Goal: Task Accomplishment & Management: Manage account settings

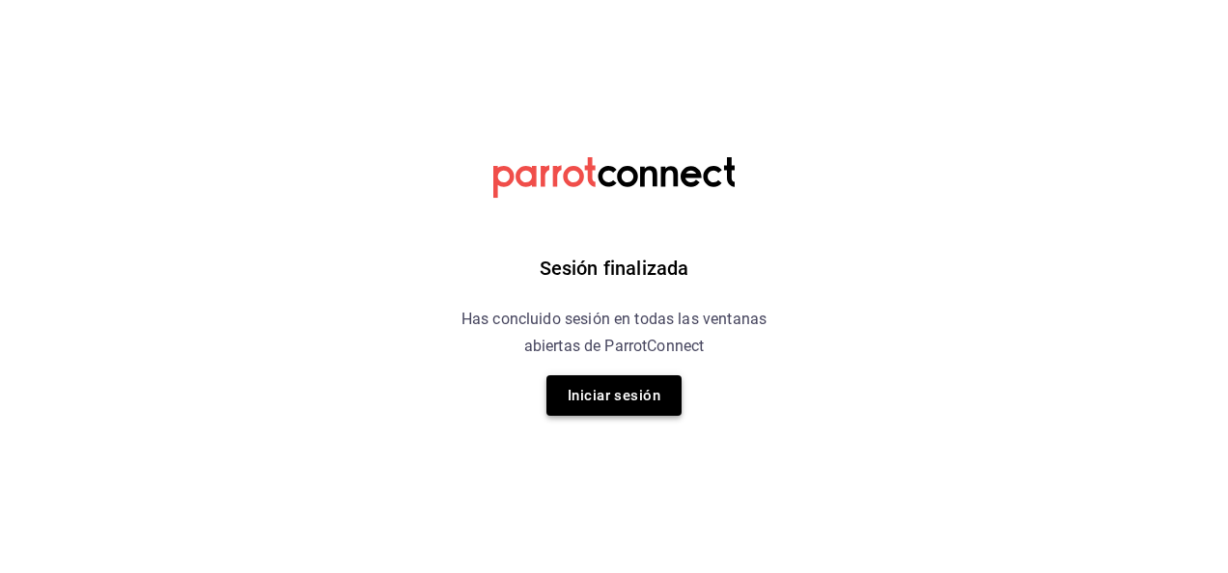
click at [616, 401] on button "Iniciar sesión" at bounding box center [613, 395] width 135 height 41
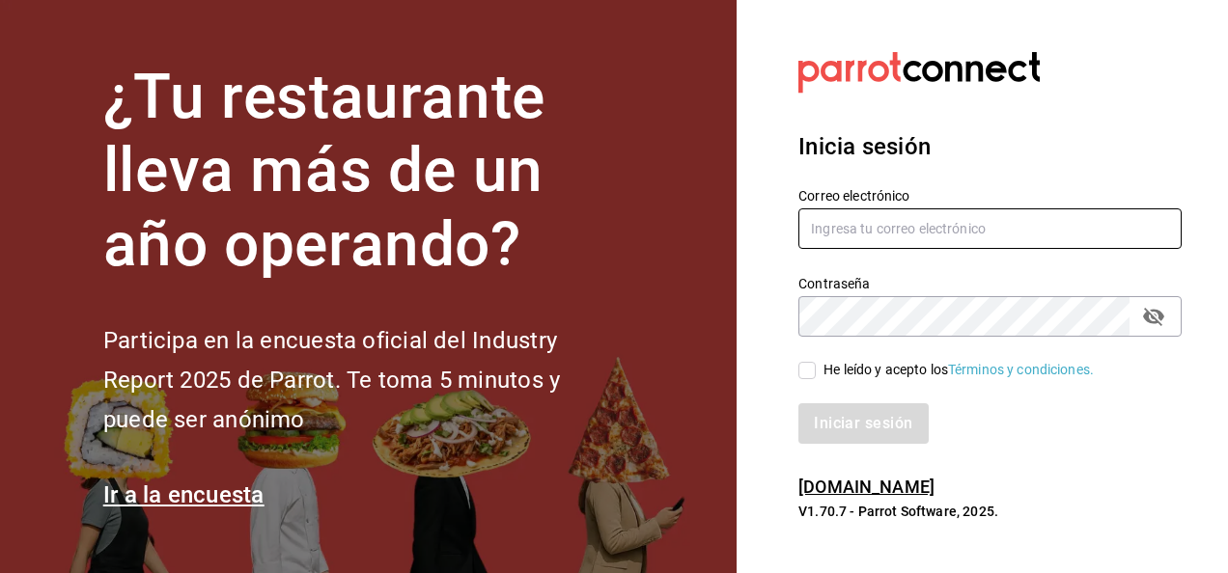
type input "[PERSON_NAME][EMAIL_ADDRESS][PERSON_NAME][DOMAIN_NAME]"
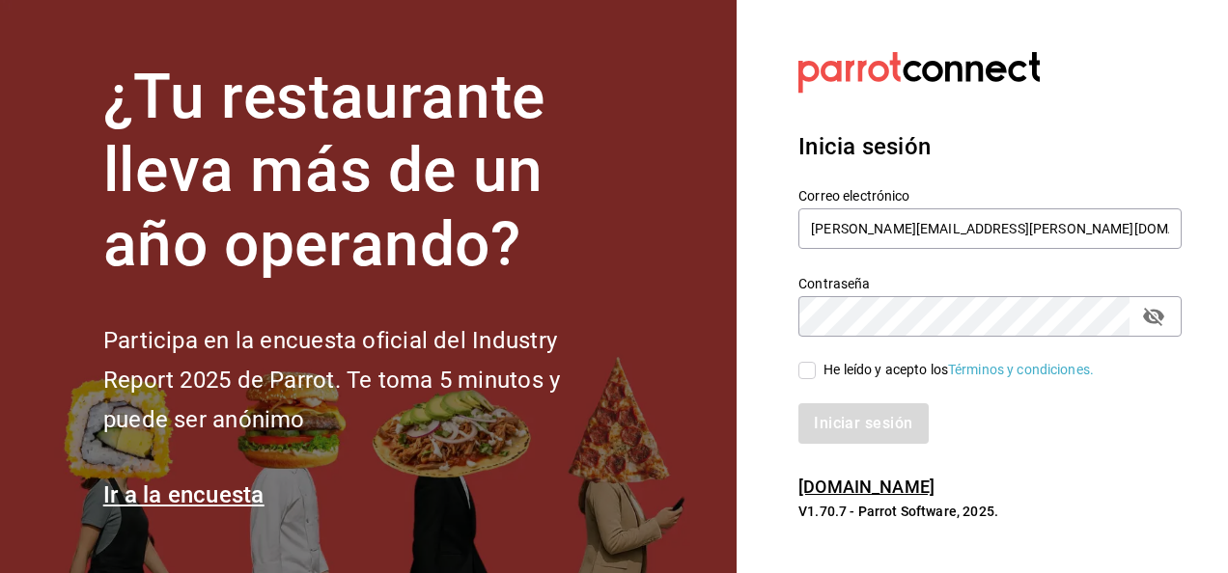
click at [801, 371] on input "He leído y acepto los Términos y condiciones." at bounding box center [806, 370] width 17 height 17
checkbox input "true"
click at [835, 419] on button "Iniciar sesión" at bounding box center [863, 423] width 131 height 41
